Goal: Find specific page/section: Find specific page/section

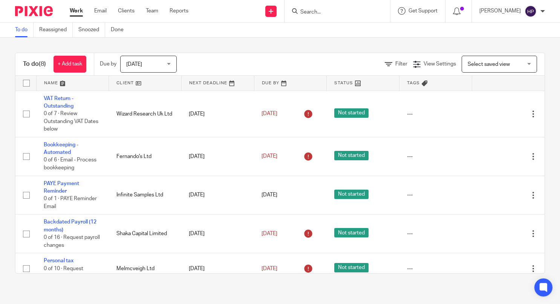
click at [333, 9] on input "Search" at bounding box center [333, 12] width 68 height 7
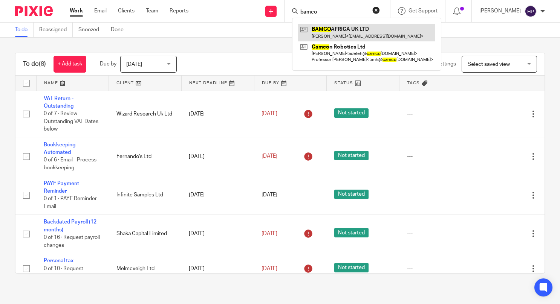
type input "bamco"
click at [351, 27] on link at bounding box center [366, 32] width 137 height 17
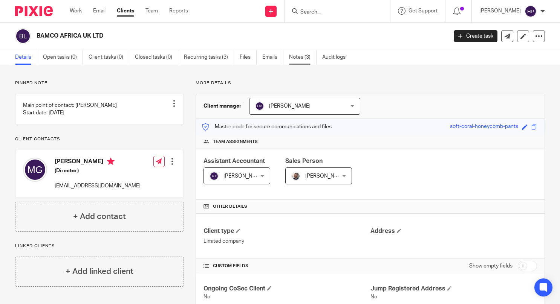
click at [299, 59] on link "Notes (3)" at bounding box center [302, 57] width 27 height 15
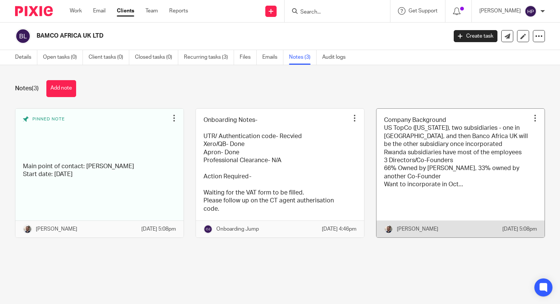
click at [423, 159] on link at bounding box center [460, 173] width 168 height 129
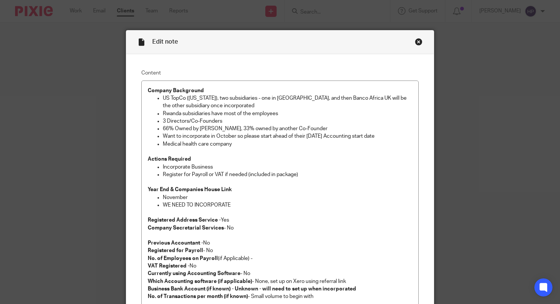
click at [415, 40] on div "Close this dialog window" at bounding box center [419, 42] width 8 height 8
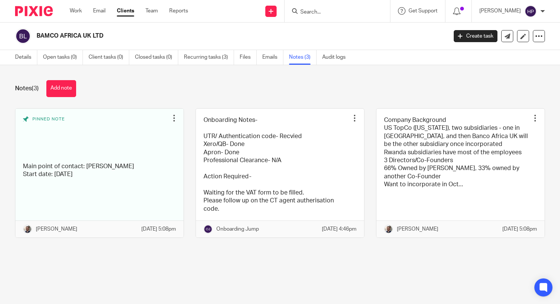
click at [302, 60] on link "Notes (3)" at bounding box center [302, 57] width 27 height 15
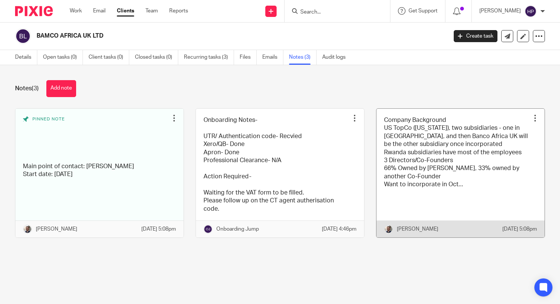
click at [409, 181] on link at bounding box center [460, 173] width 168 height 129
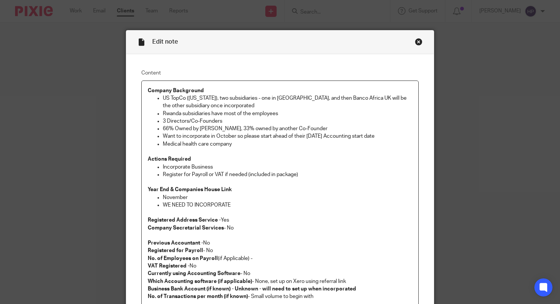
click at [415, 42] on div "Close this dialog window" at bounding box center [419, 42] width 8 height 8
